Goal: Information Seeking & Learning: Find specific page/section

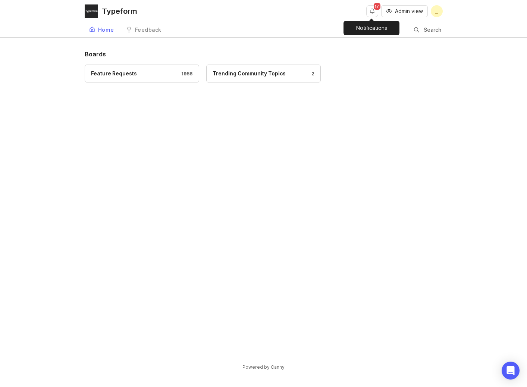
click at [366, 15] on button "Notifications" at bounding box center [372, 11] width 12 height 12
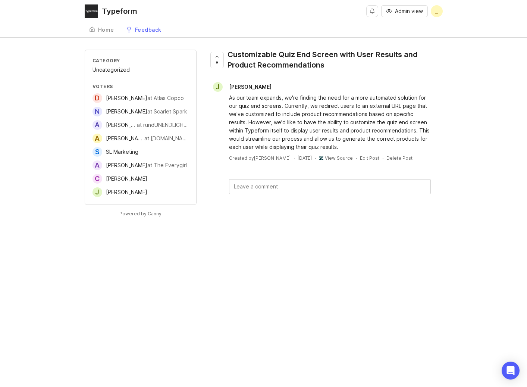
click at [120, 100] on span "[PERSON_NAME]" at bounding box center [126, 98] width 41 height 6
click at [434, 11] on span "_" at bounding box center [437, 11] width 12 height 12
click at [413, 24] on div "Settings Logout" at bounding box center [409, 38] width 75 height 32
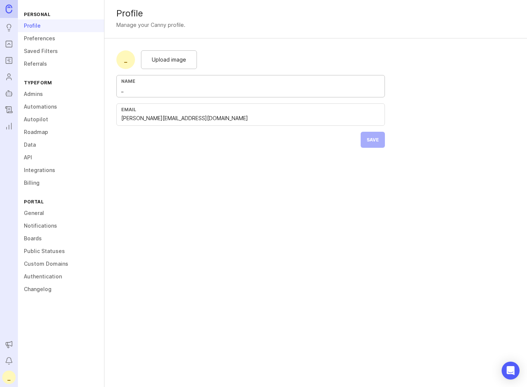
drag, startPoint x: 129, startPoint y: 93, endPoint x: 103, endPoint y: 92, distance: 26.1
click at [103, 92] on div "Personal Profile Preferences Saved Filters Referrals Typeform Admins Automation…" at bounding box center [272, 193] width 509 height 387
type input "Jill Nahajewski"
click at [372, 137] on span "Save" at bounding box center [372, 140] width 12 height 6
click at [7, 58] on icon "Roadmaps" at bounding box center [9, 60] width 8 height 9
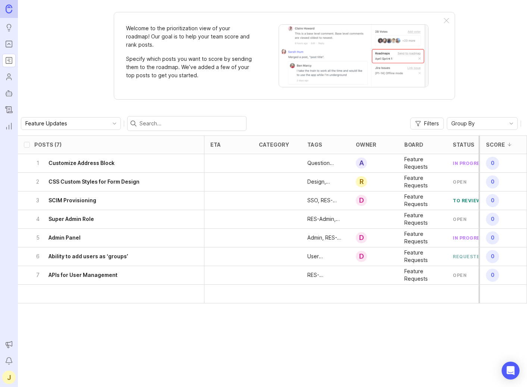
click at [8, 111] on icon "Changelog" at bounding box center [9, 110] width 7 height 6
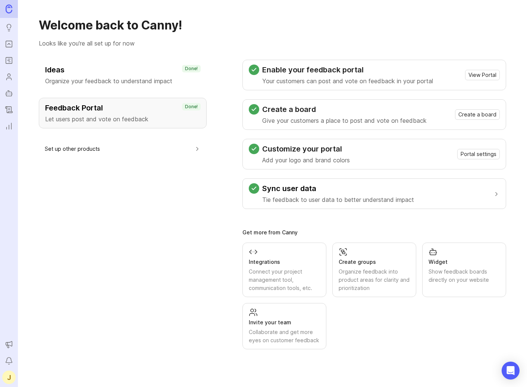
click at [7, 43] on icon "Portal" at bounding box center [9, 44] width 8 height 9
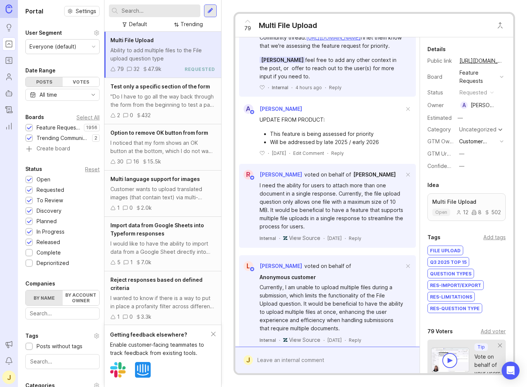
scroll to position [105, 0]
click at [160, 155] on div "I noticed that my form shows an OK button at the bottom, which I do not want. I…" at bounding box center [162, 147] width 105 height 16
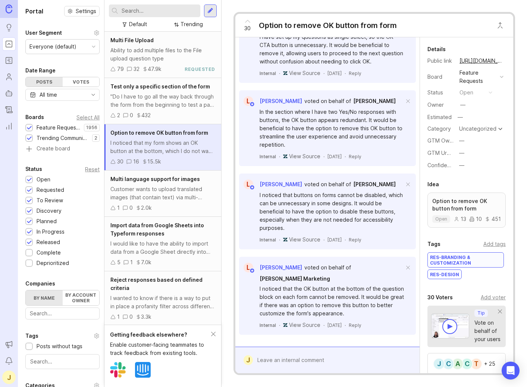
scroll to position [1300, 0]
click at [9, 9] on img at bounding box center [9, 8] width 7 height 9
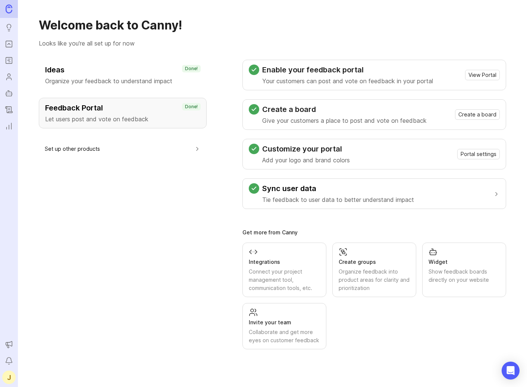
click at [105, 67] on h3 "Ideas" at bounding box center [122, 69] width 155 height 10
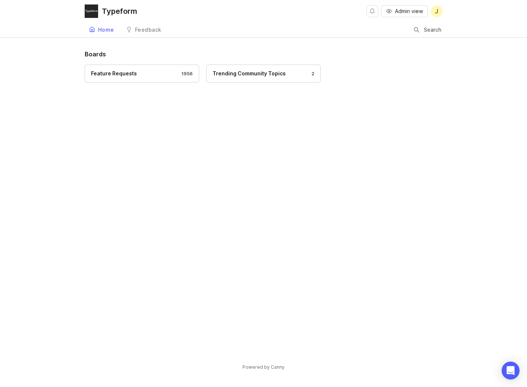
click at [417, 30] on div at bounding box center [416, 30] width 5 height 6
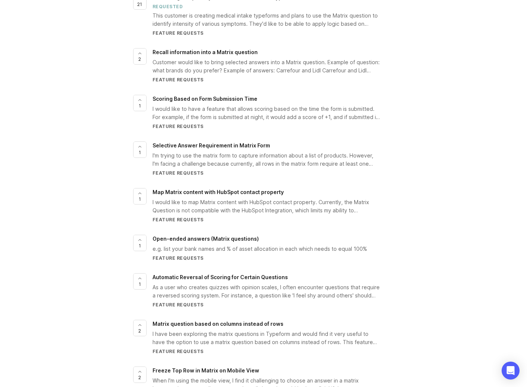
scroll to position [625, 0]
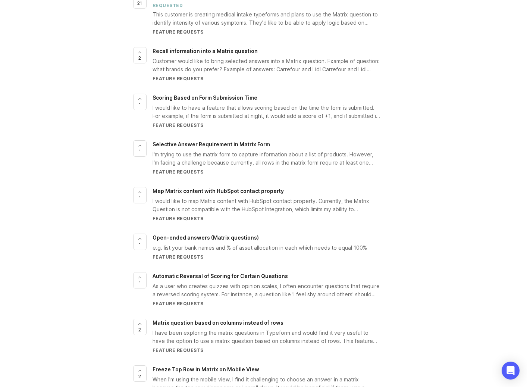
type input "matrix scoring"
